Goal: Information Seeking & Learning: Stay updated

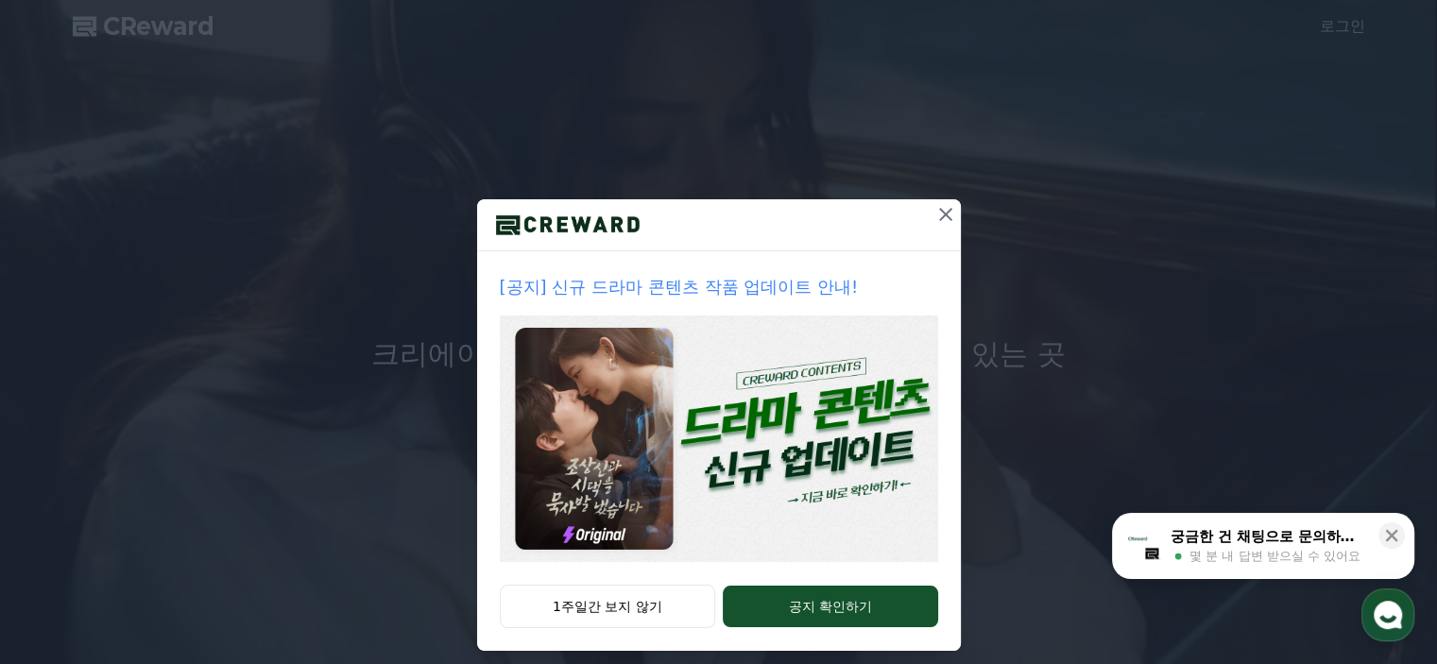
scroll to position [43, 0]
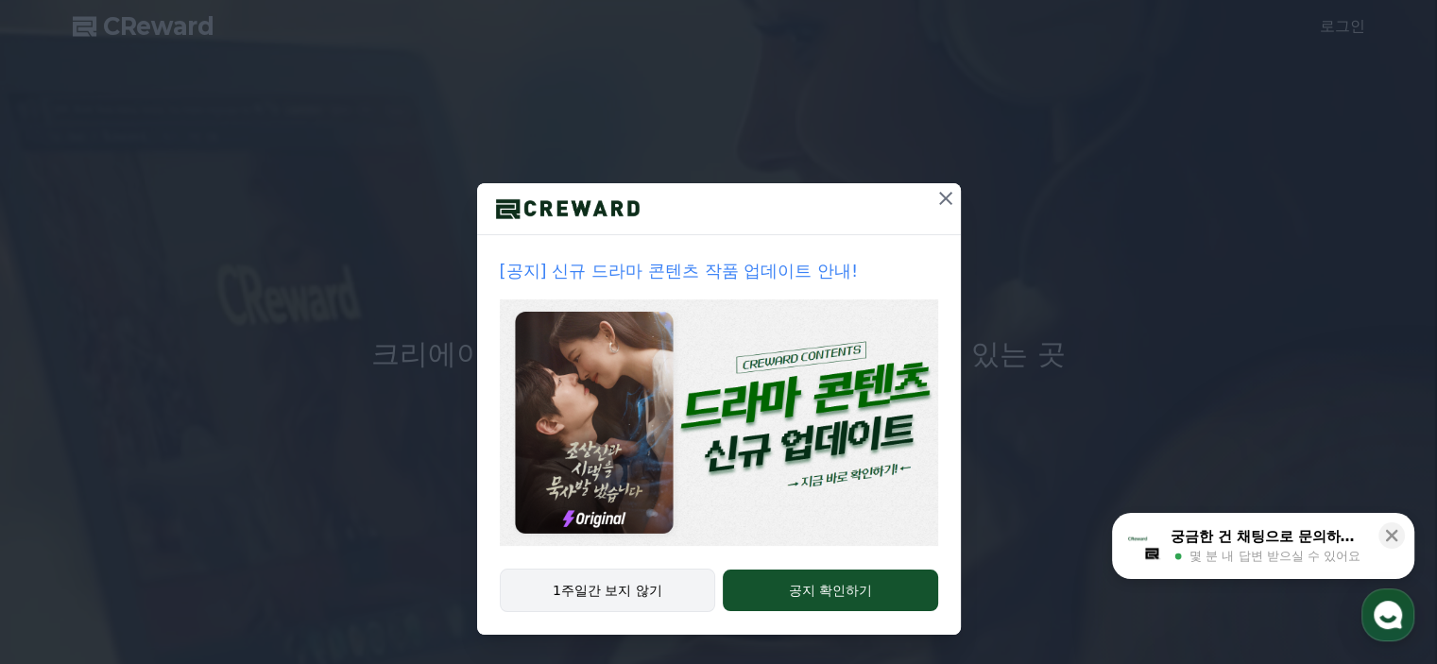
click at [630, 589] on button "1주일간 보지 않기" at bounding box center [608, 590] width 216 height 43
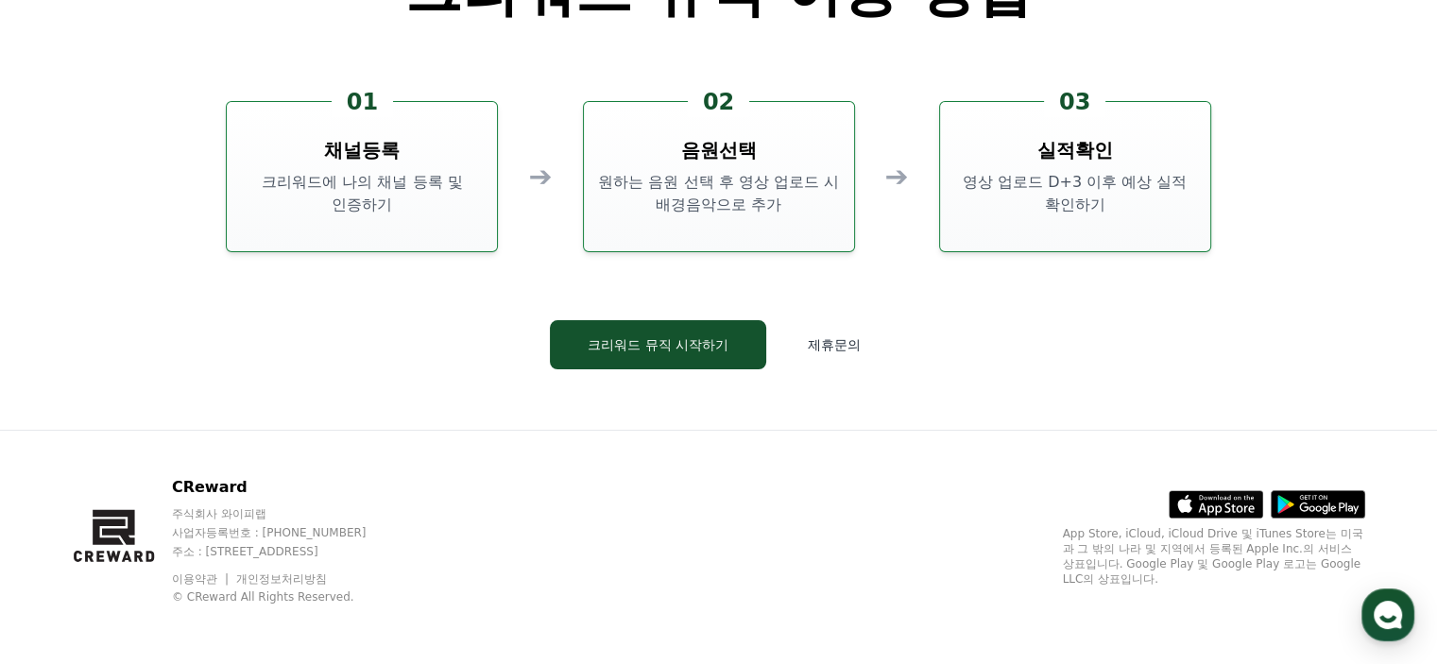
scroll to position [5118, 0]
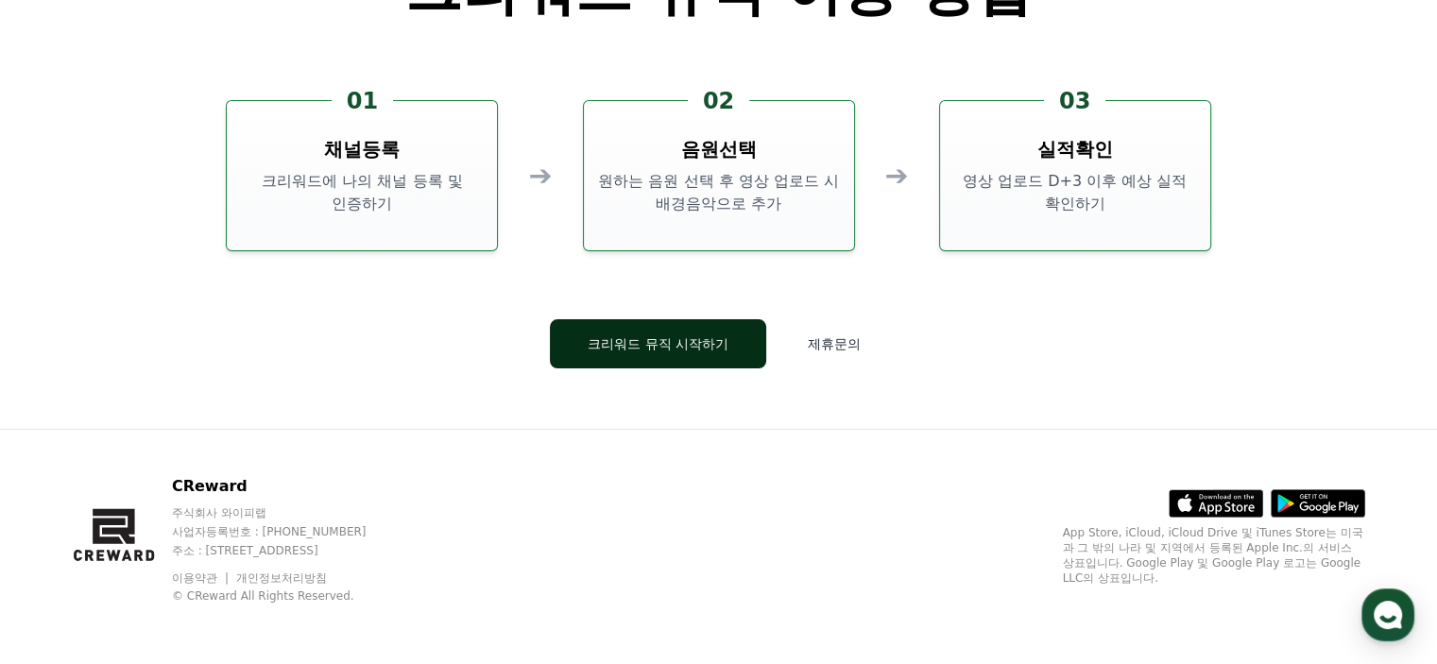
click at [748, 335] on button "크리워드 뮤직 시작하기" at bounding box center [658, 343] width 216 height 49
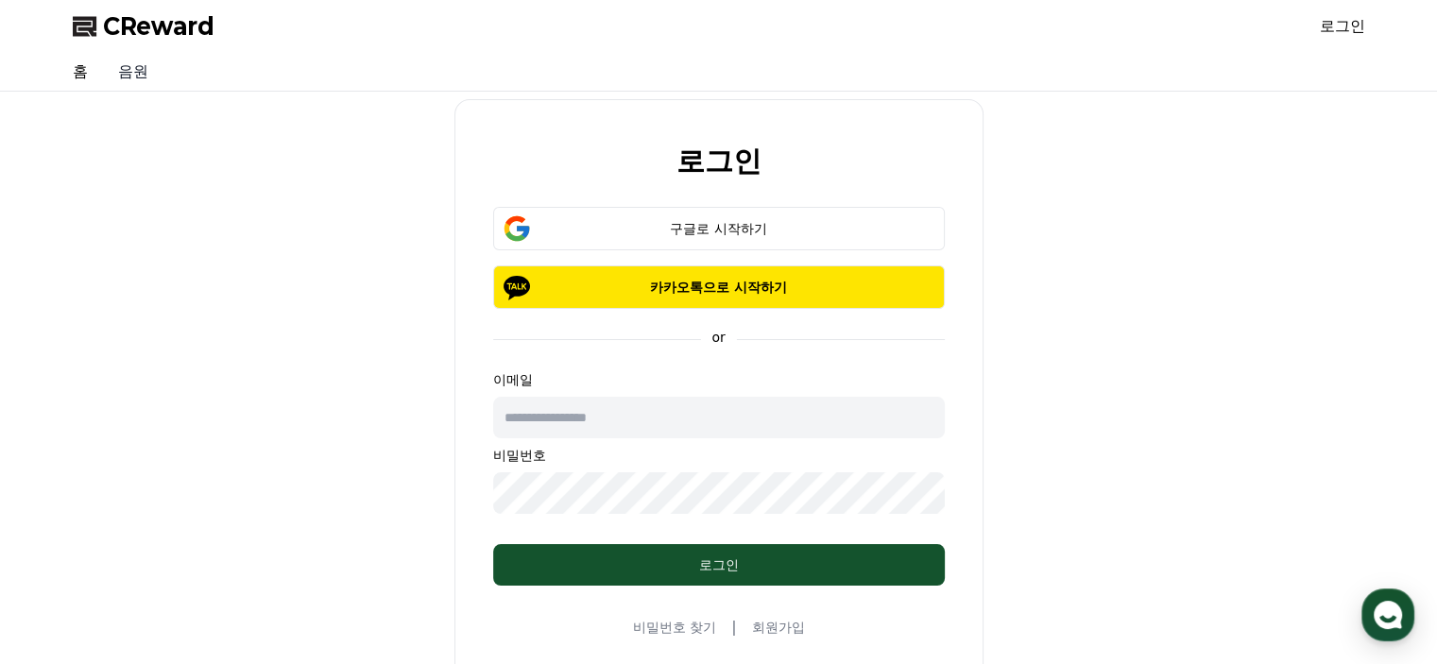
click at [136, 70] on link "음원" at bounding box center [133, 72] width 60 height 38
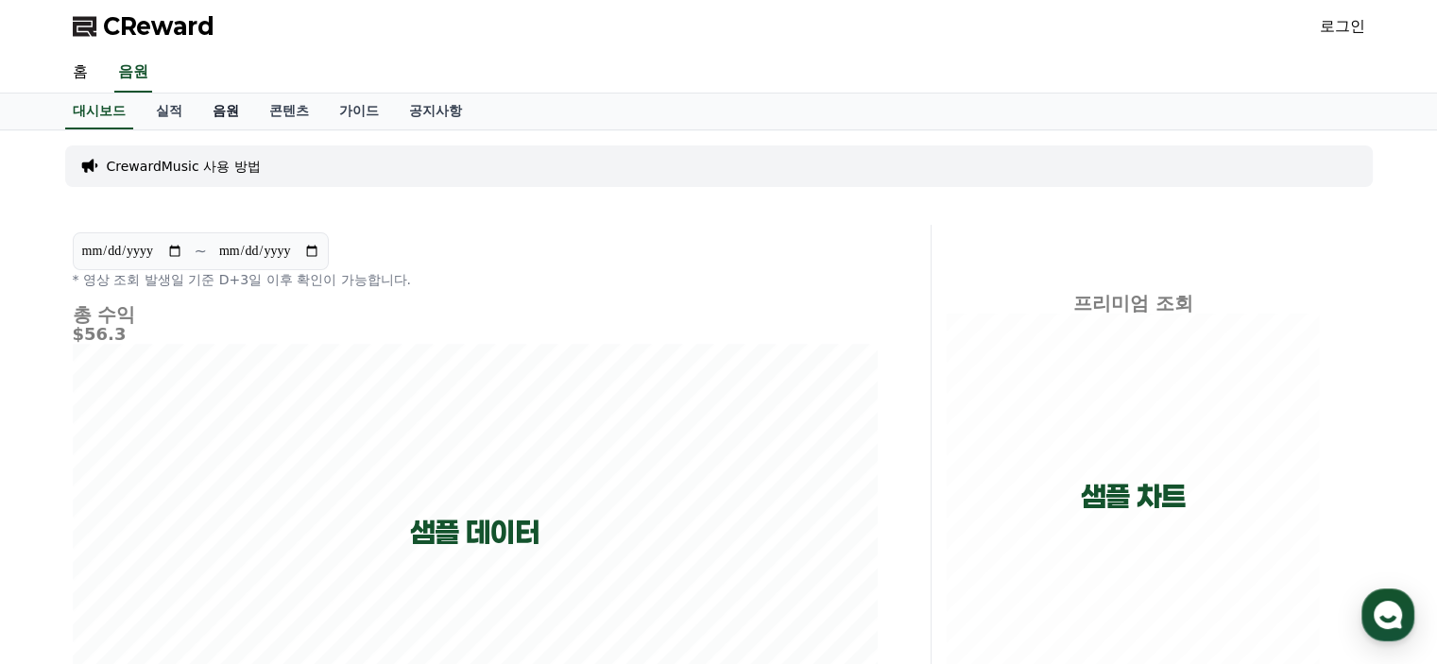
click at [217, 116] on link "음원" at bounding box center [225, 112] width 57 height 36
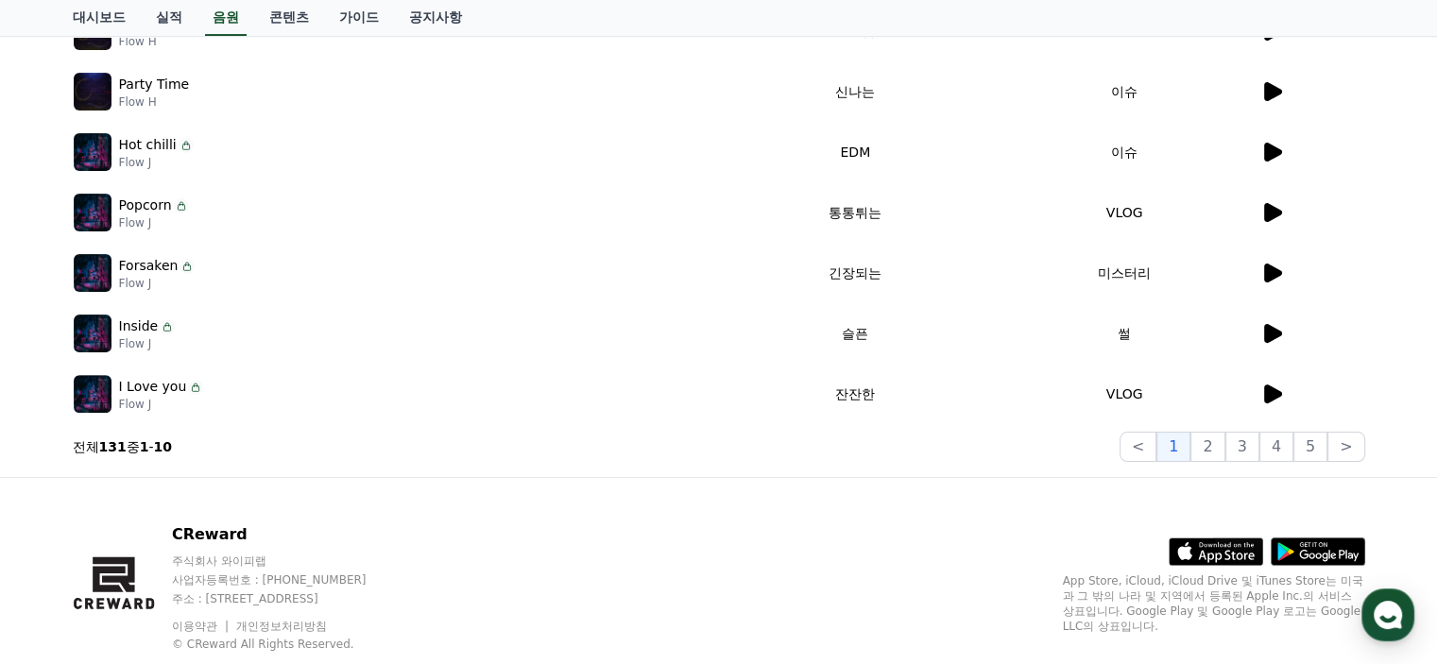
scroll to position [378, 0]
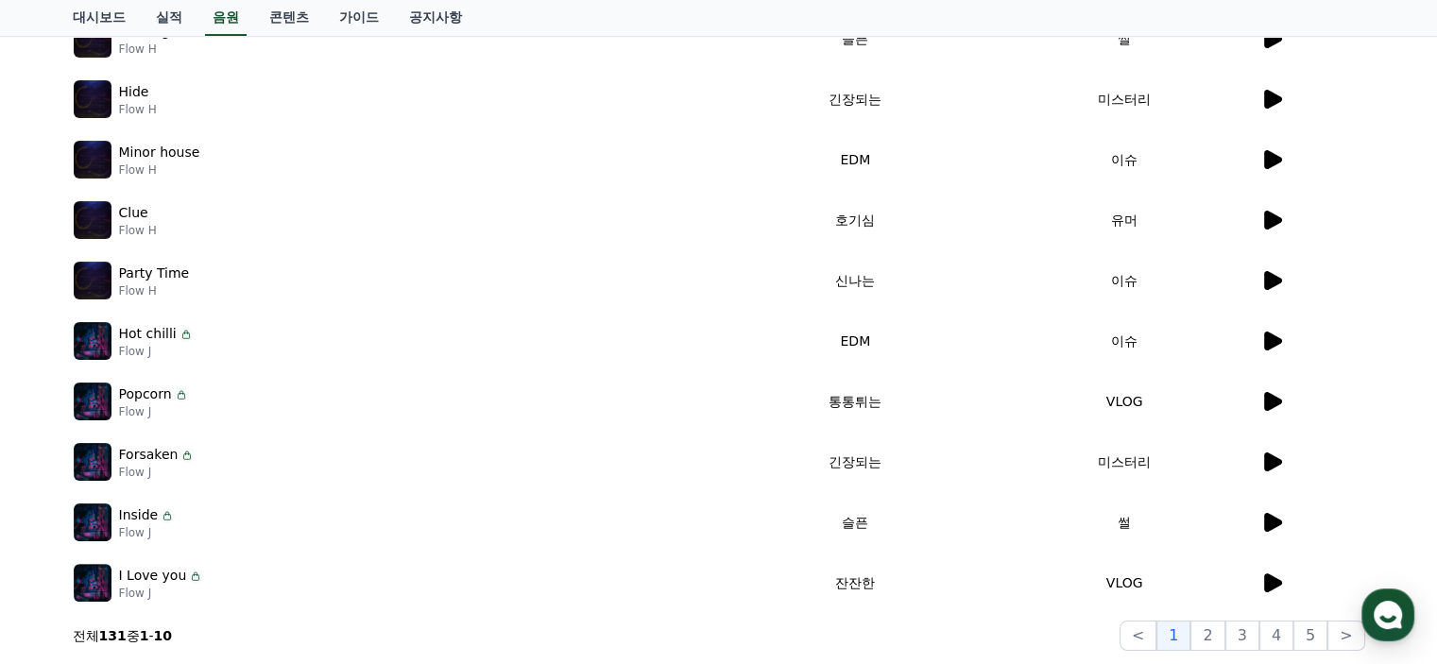
click at [1276, 214] on icon at bounding box center [1273, 220] width 18 height 19
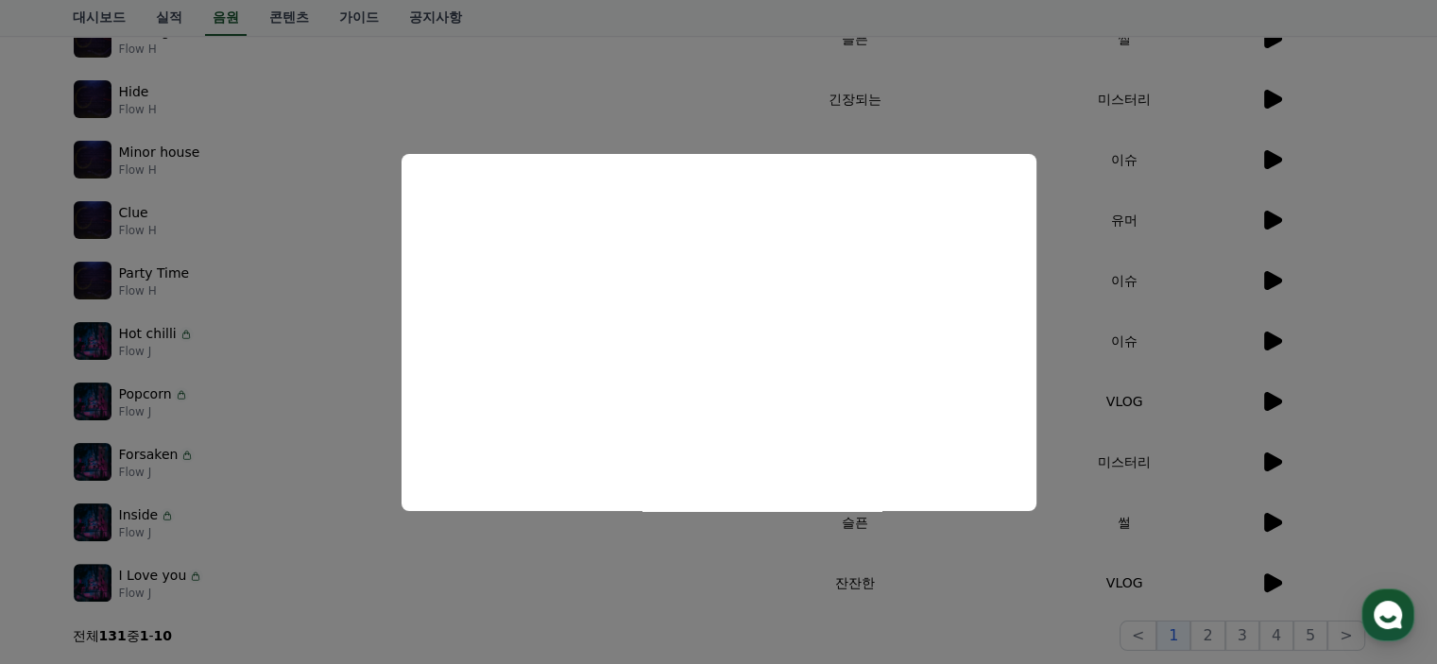
click at [1394, 387] on button "close modal" at bounding box center [718, 332] width 1437 height 664
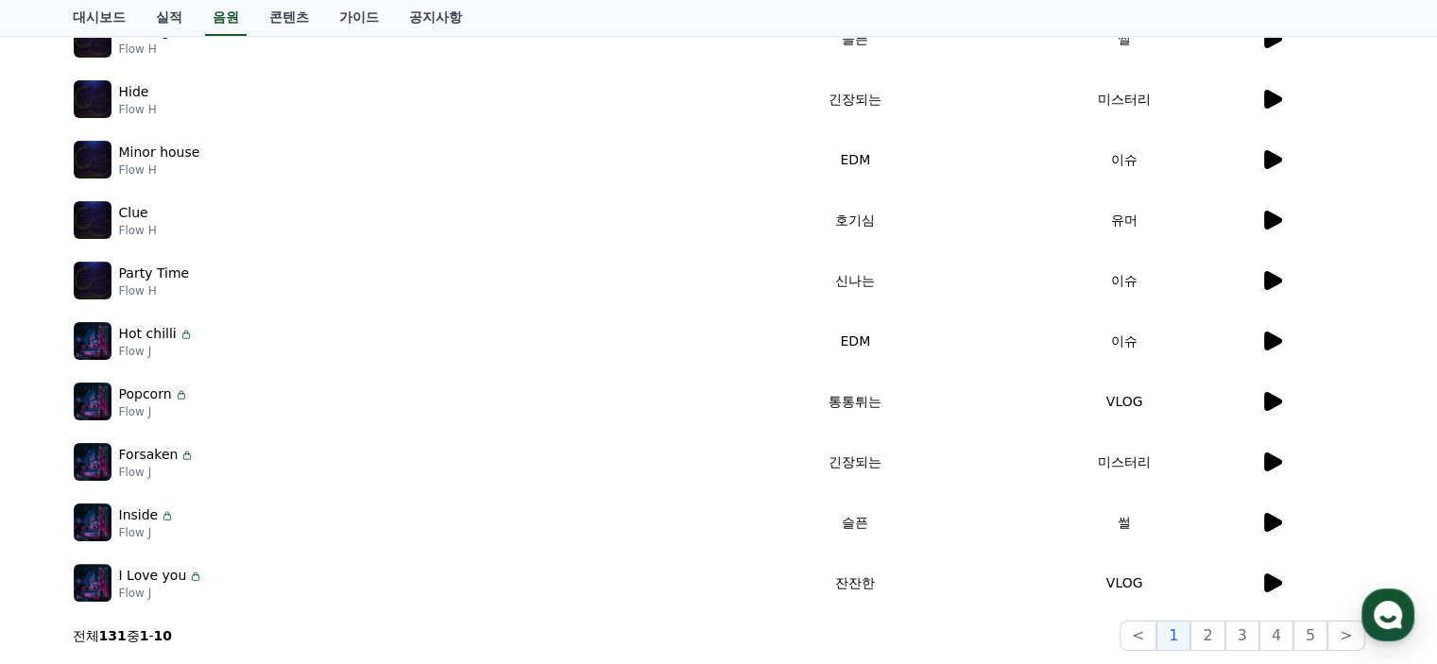
click at [1267, 282] on icon at bounding box center [1273, 280] width 18 height 19
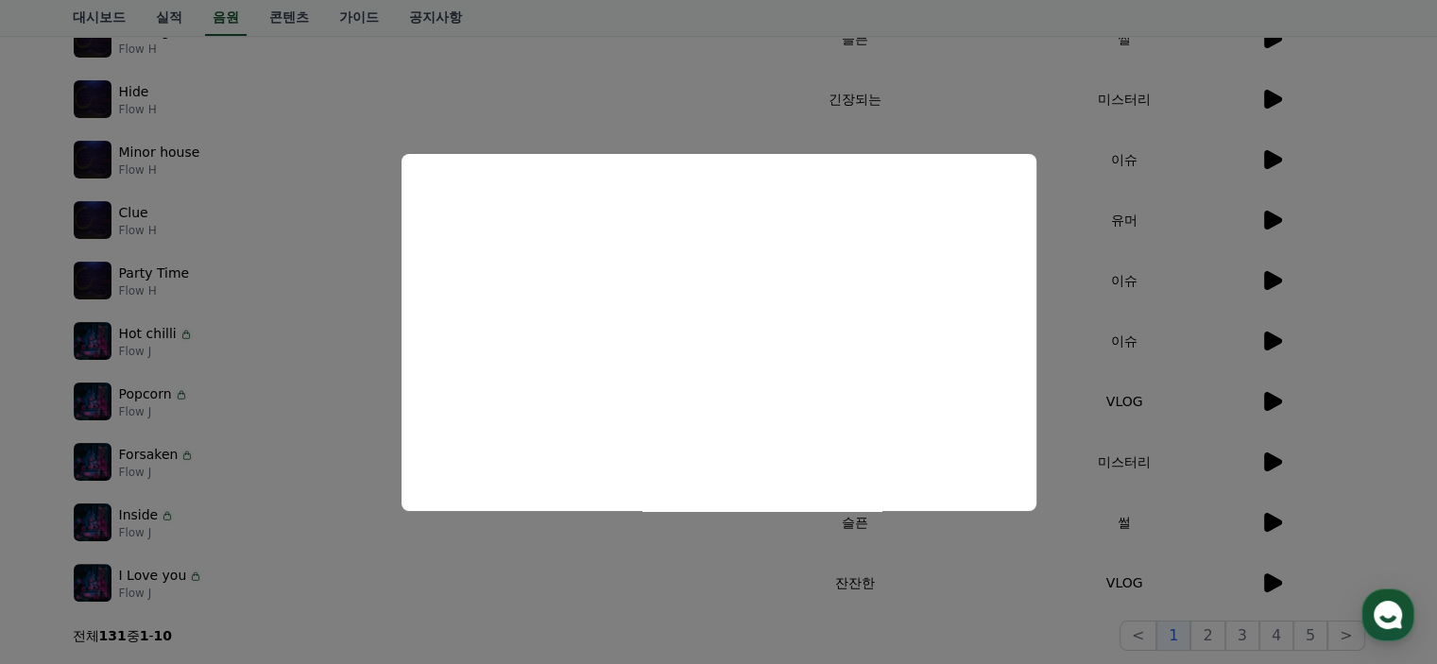
click at [1380, 319] on button "close modal" at bounding box center [718, 332] width 1437 height 664
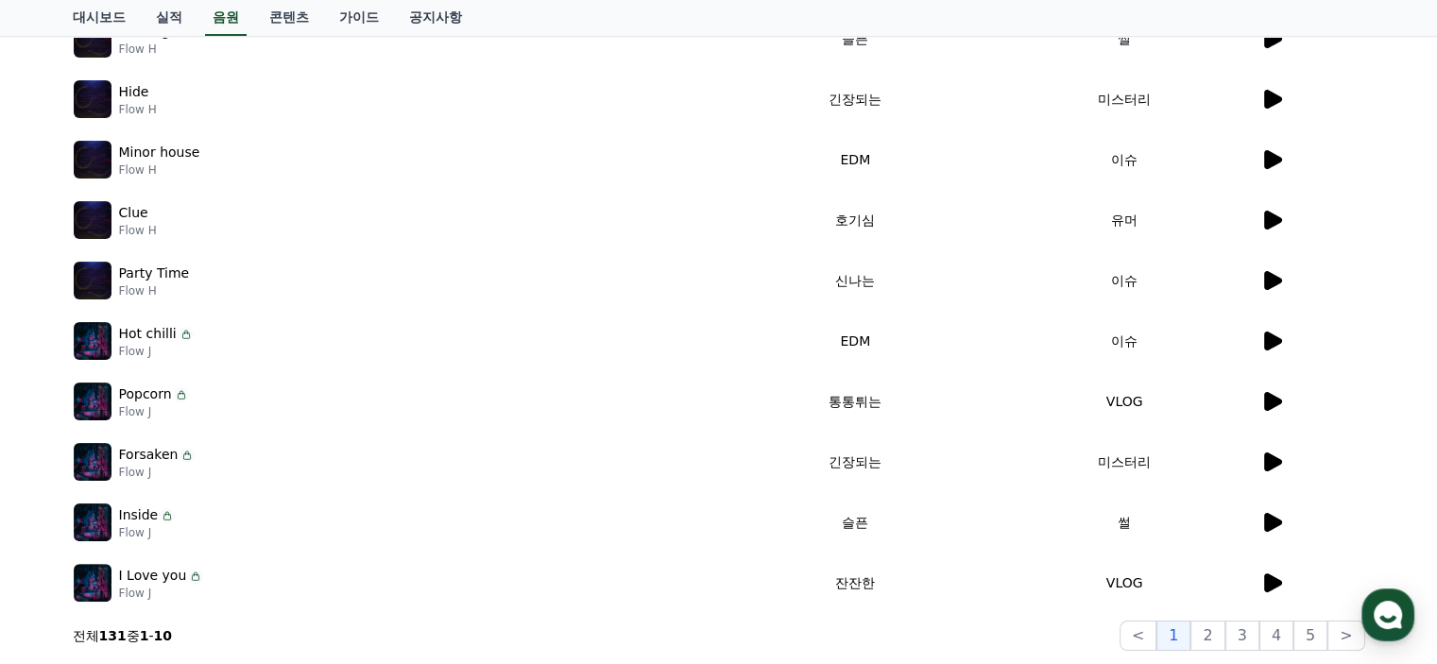
click at [1275, 213] on icon at bounding box center [1271, 220] width 23 height 23
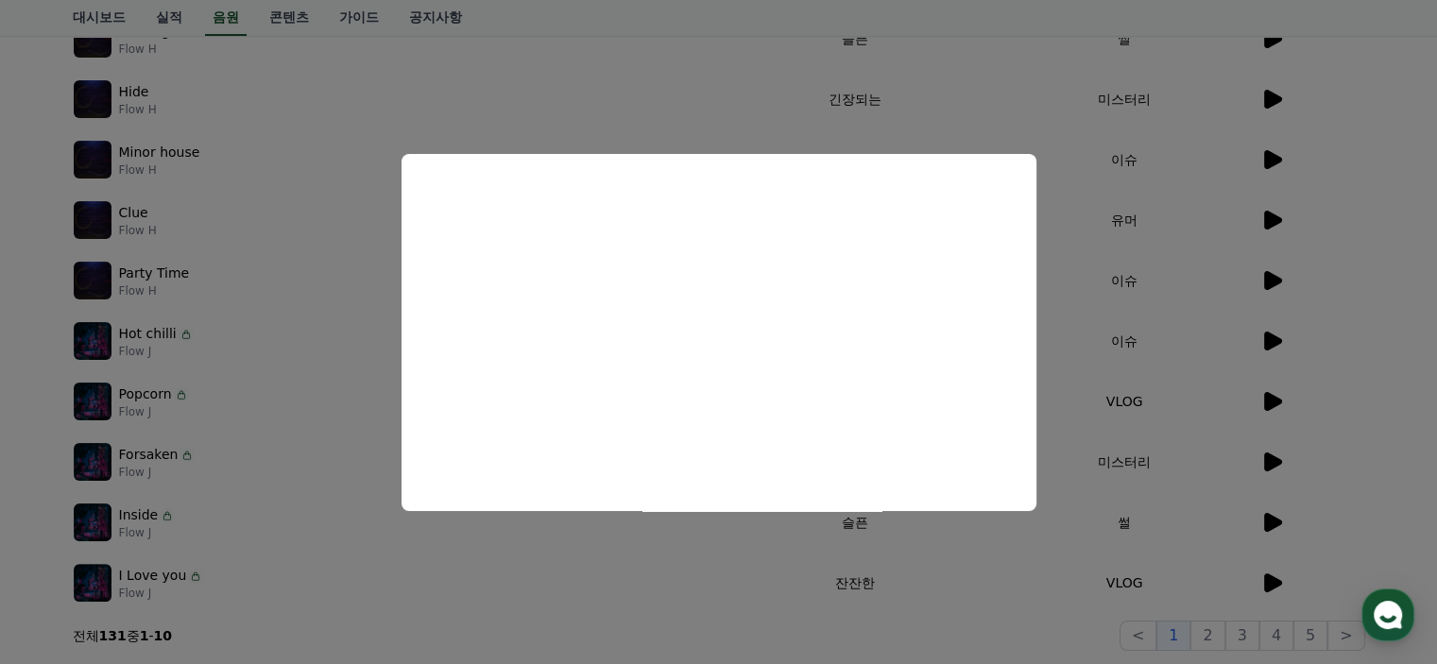
click at [1207, 152] on button "close modal" at bounding box center [718, 332] width 1437 height 664
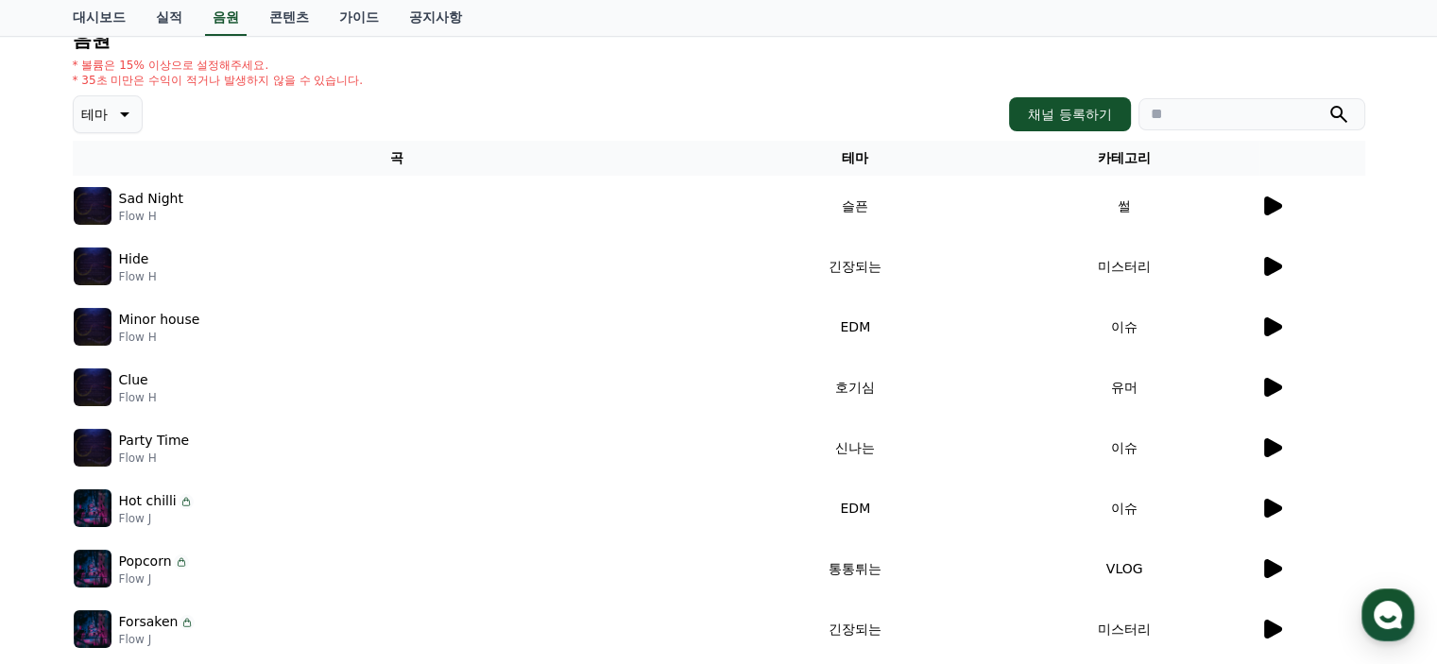
scroll to position [189, 0]
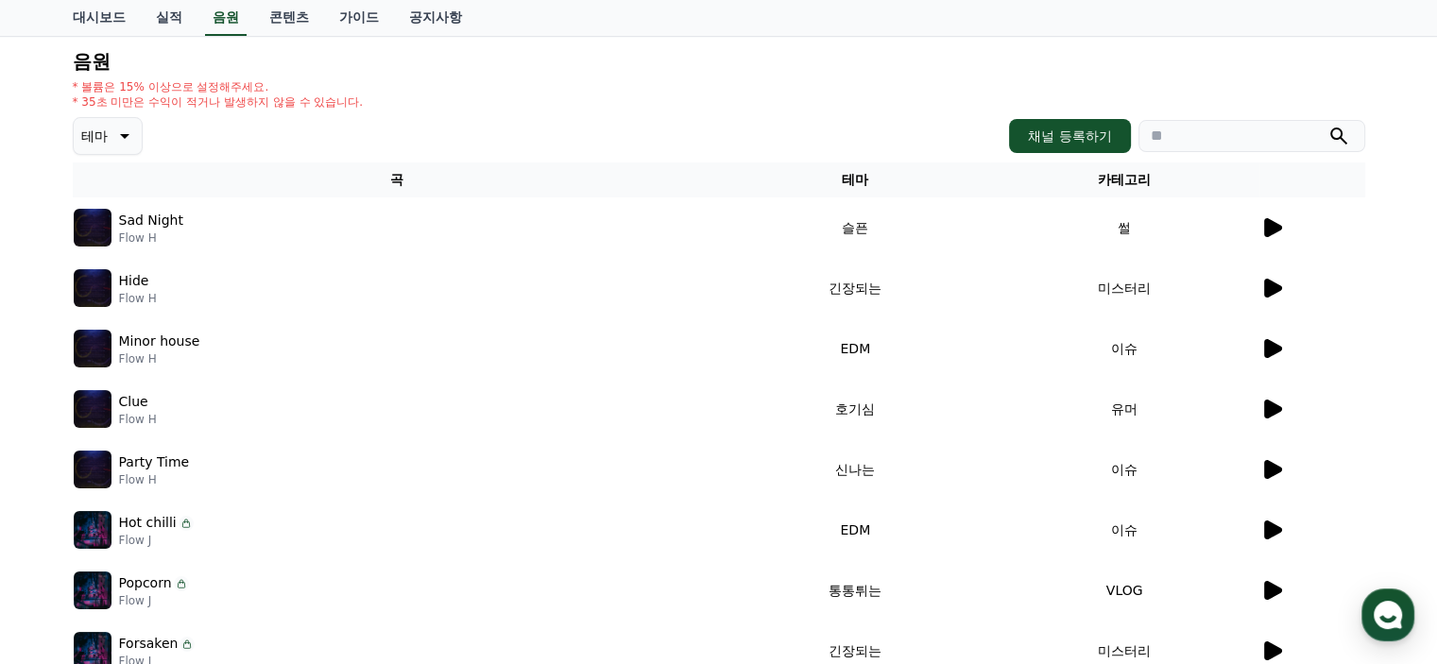
click at [129, 141] on icon at bounding box center [122, 136] width 23 height 23
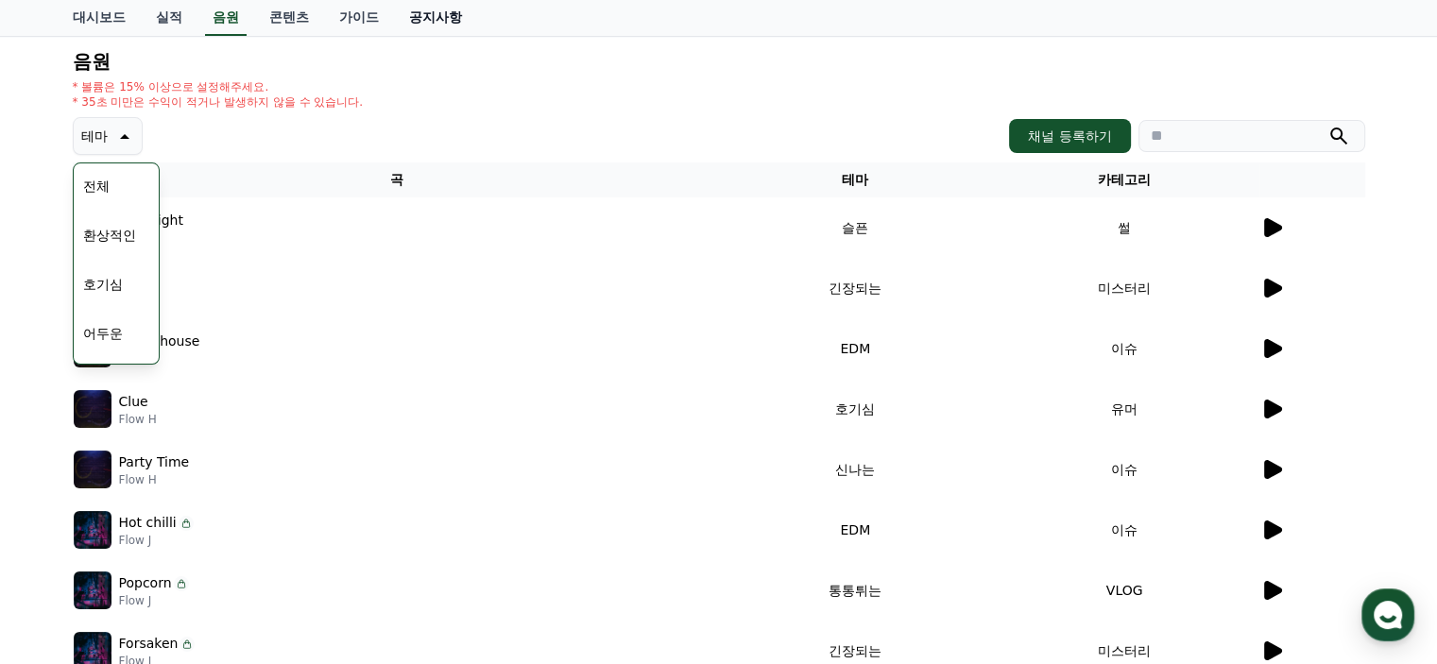
click at [447, 23] on link "공지사항" at bounding box center [435, 18] width 83 height 36
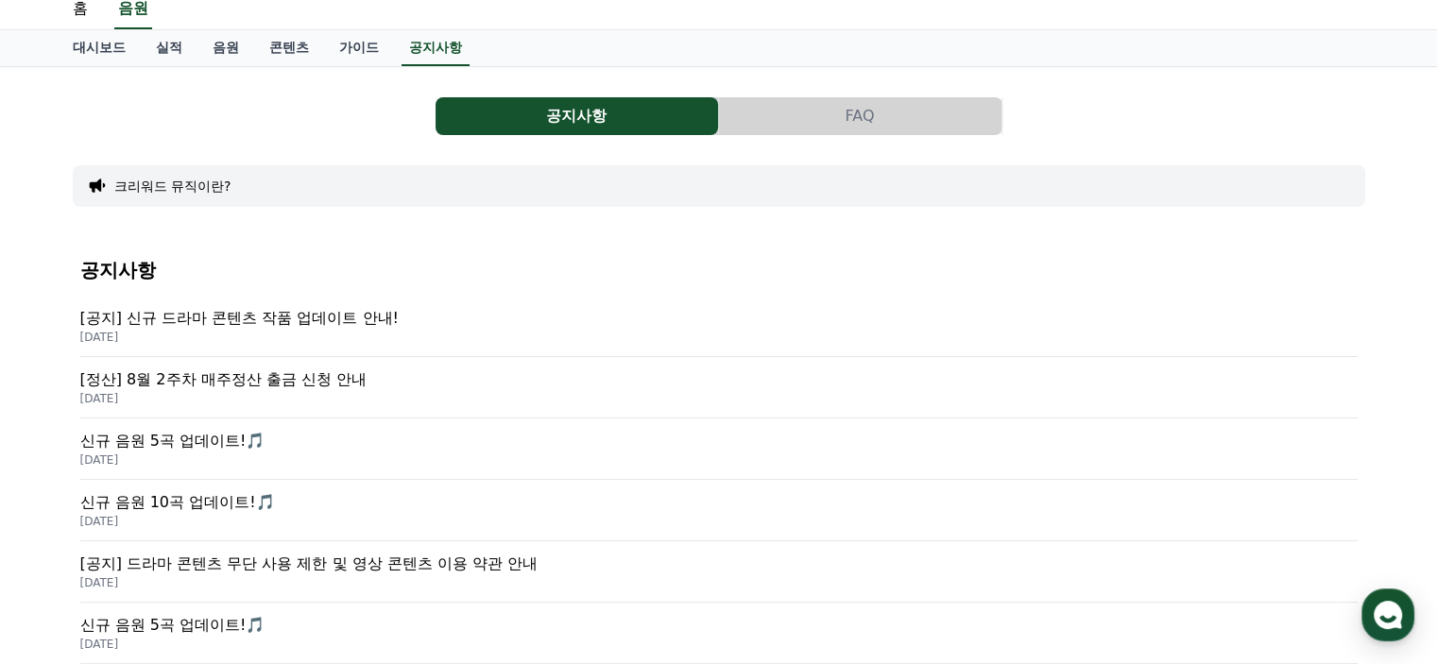
scroll to position [94, 0]
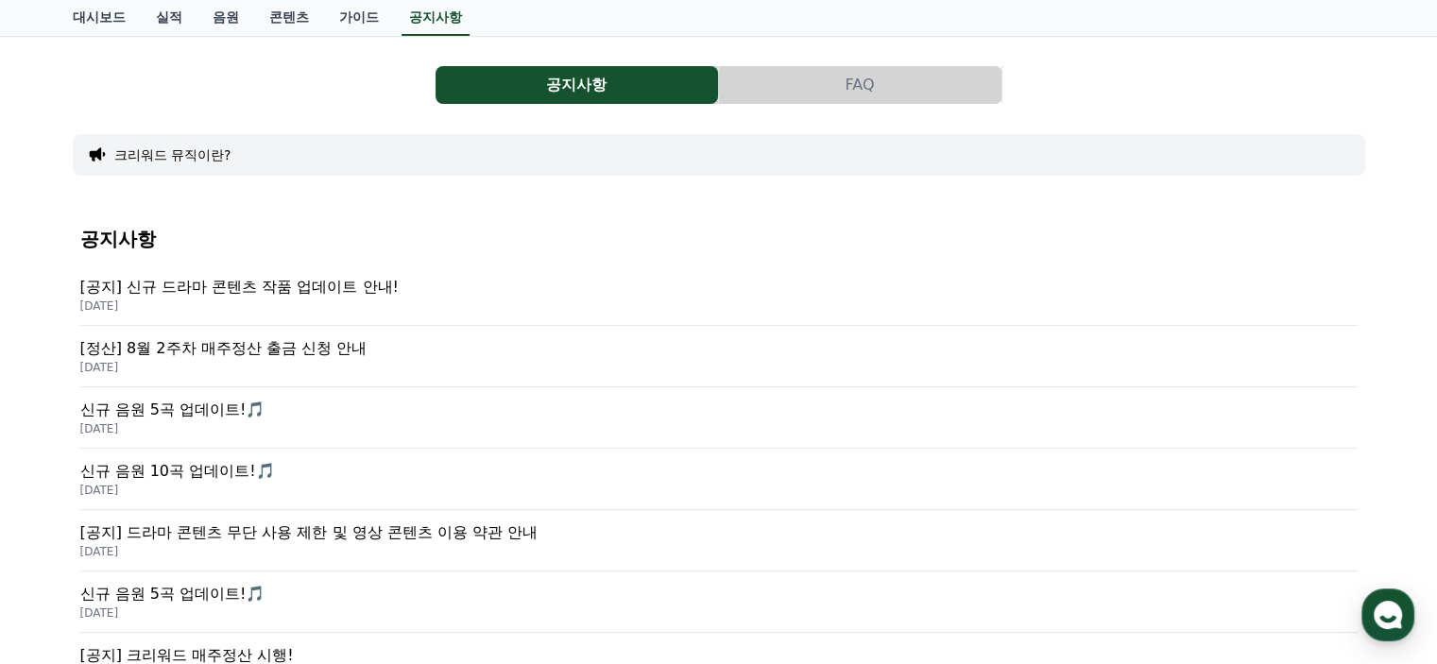
click at [268, 348] on p "[정산] 8월 2주차 매주정산 출금 신청 안내" at bounding box center [718, 348] width 1277 height 23
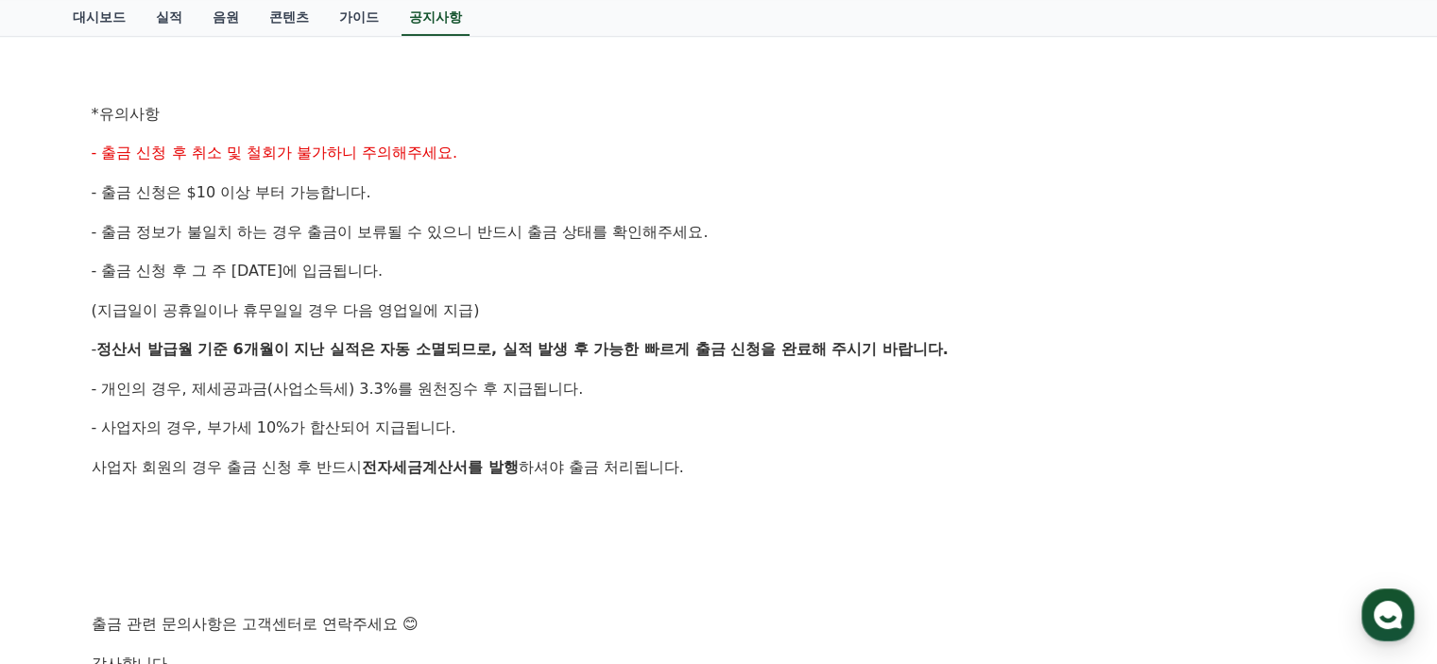
scroll to position [450, 0]
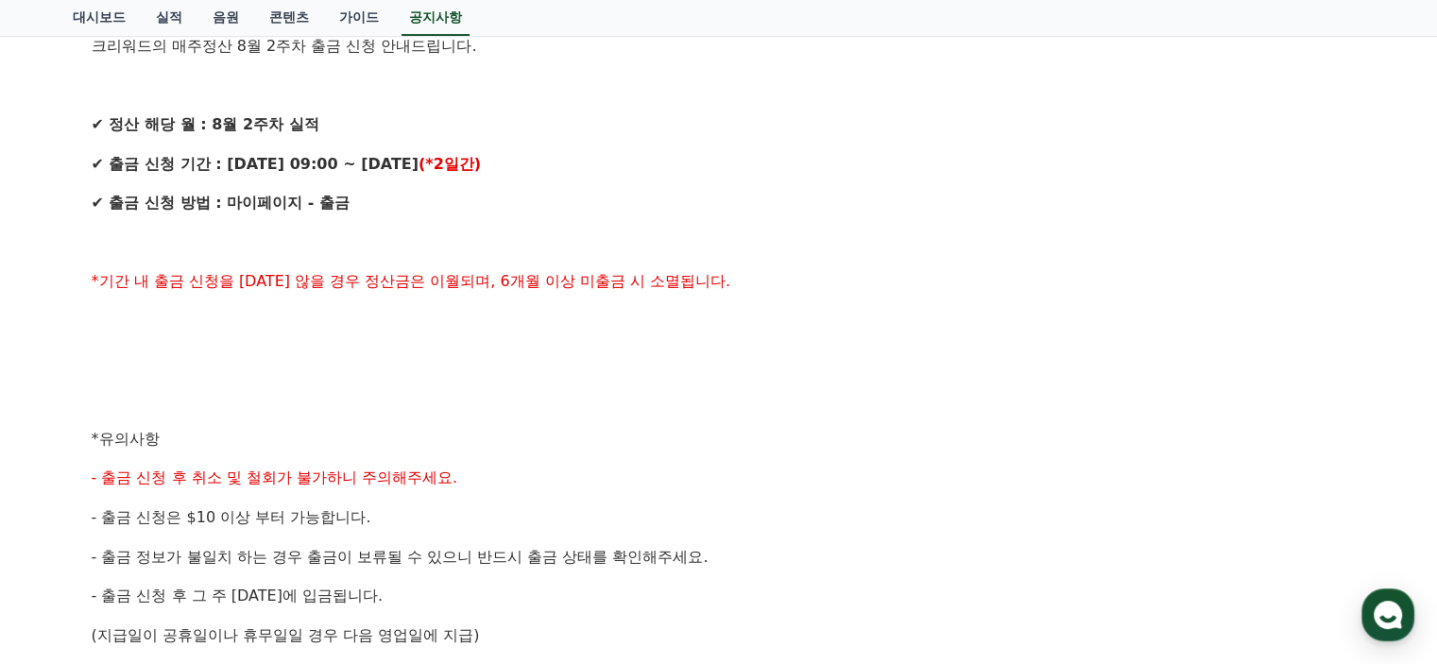
scroll to position [94, 0]
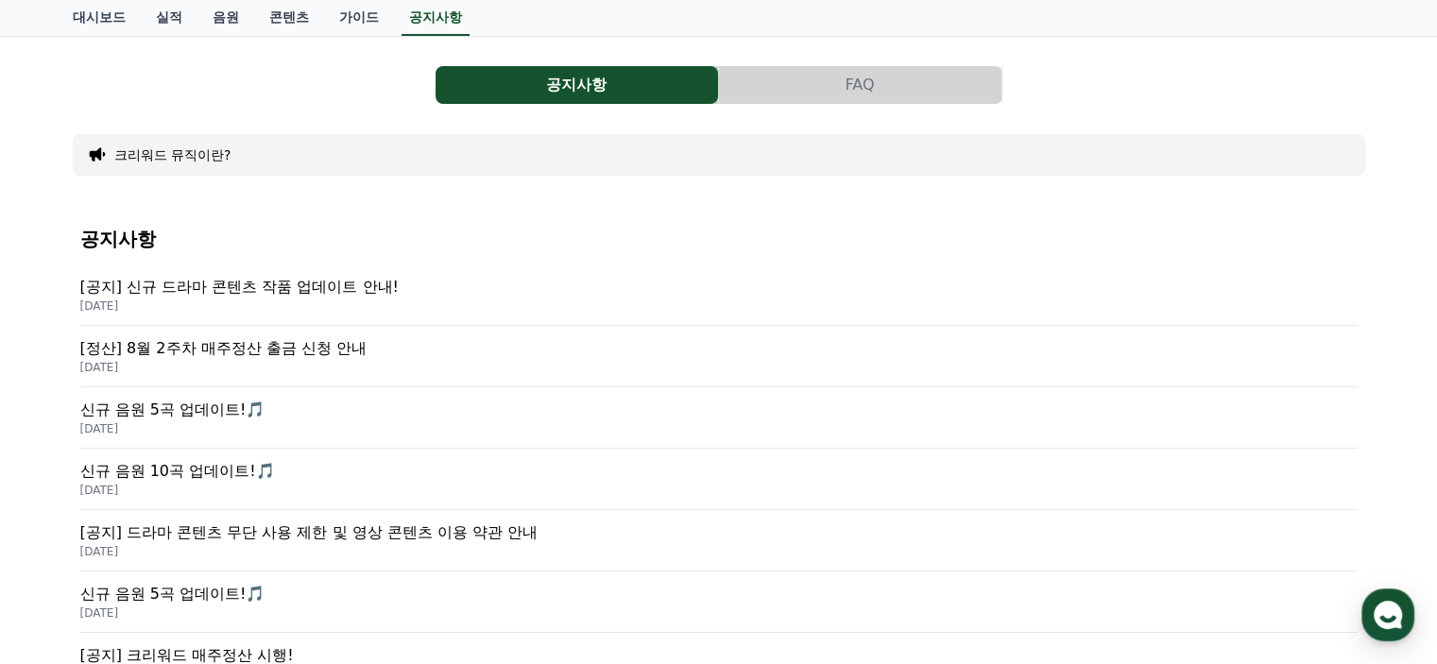
click at [226, 405] on p "신규 음원 5곡 업데이트!🎵" at bounding box center [718, 410] width 1277 height 23
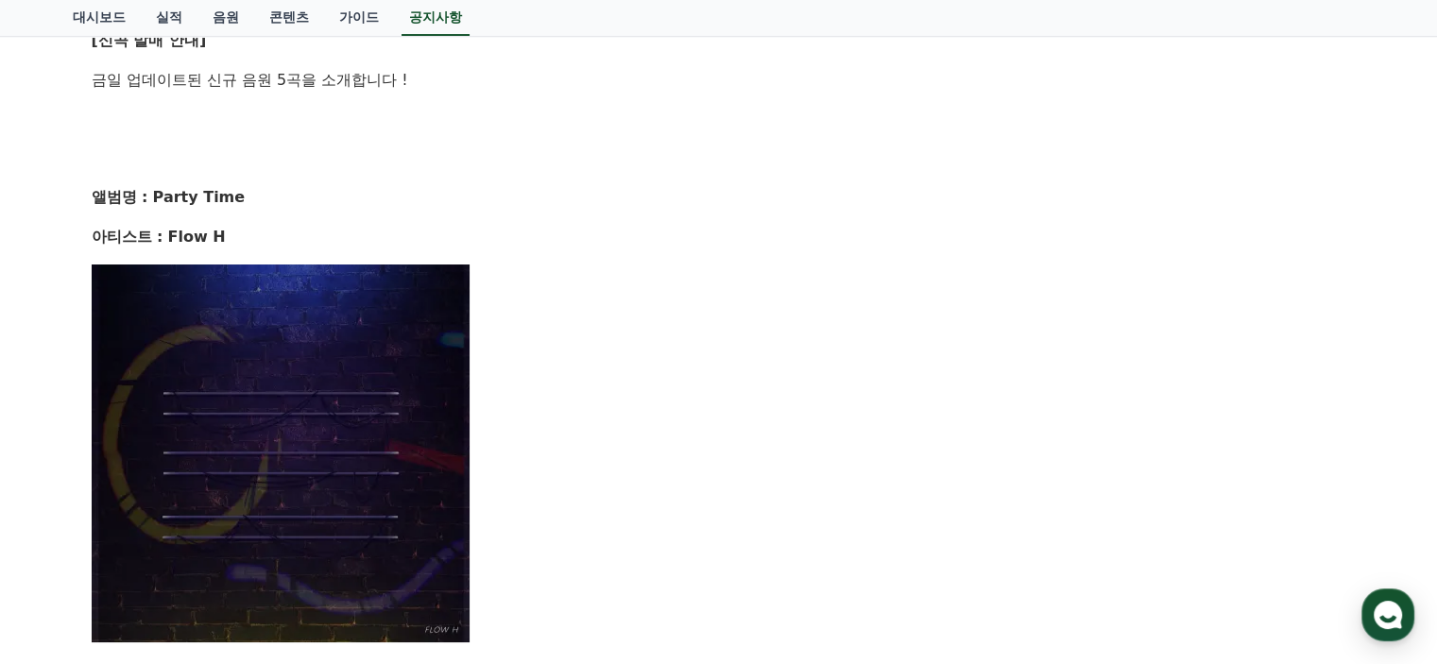
scroll to position [378, 0]
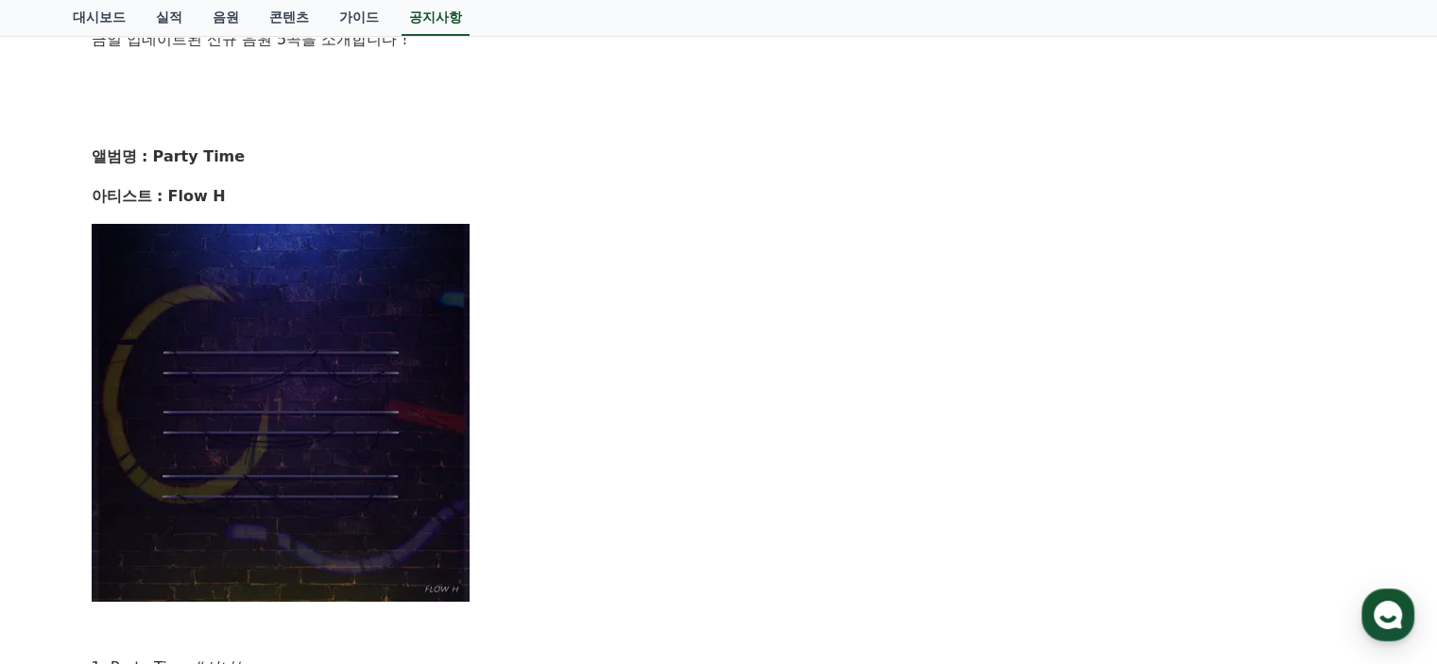
click at [226, 405] on img at bounding box center [281, 413] width 378 height 378
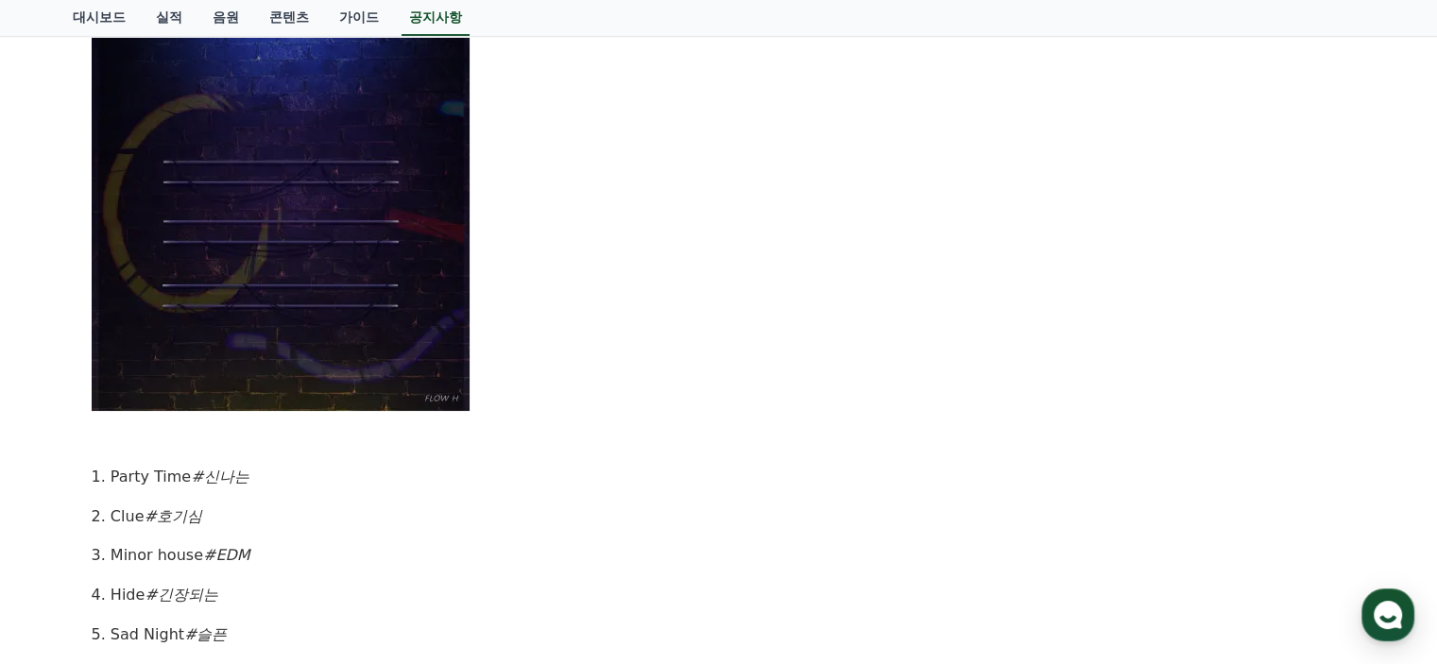
scroll to position [850, 0]
